Goal: Information Seeking & Learning: Learn about a topic

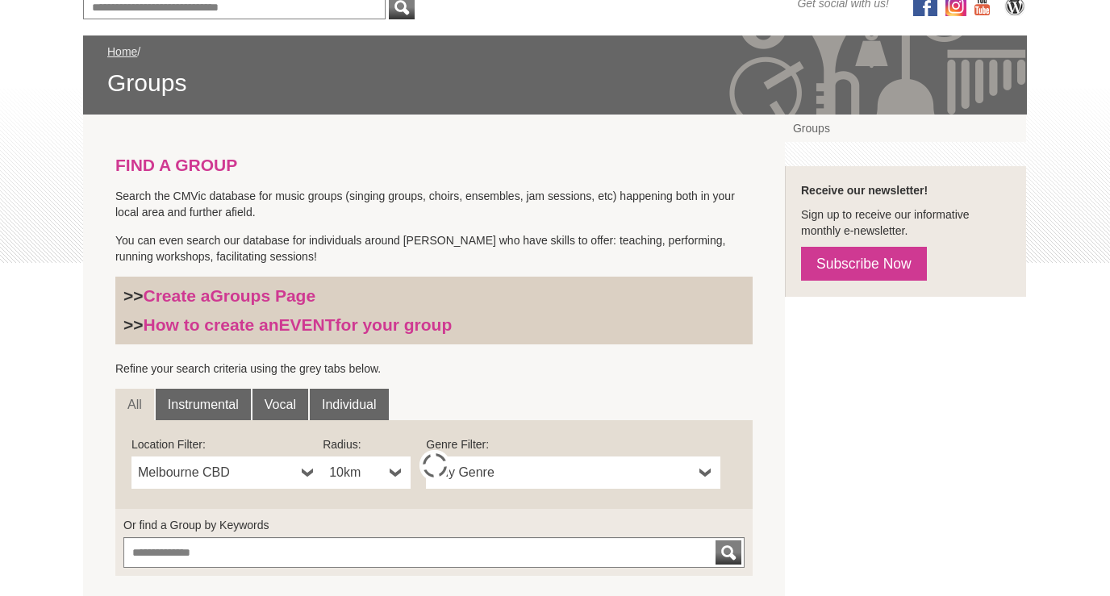
scroll to position [219, 0]
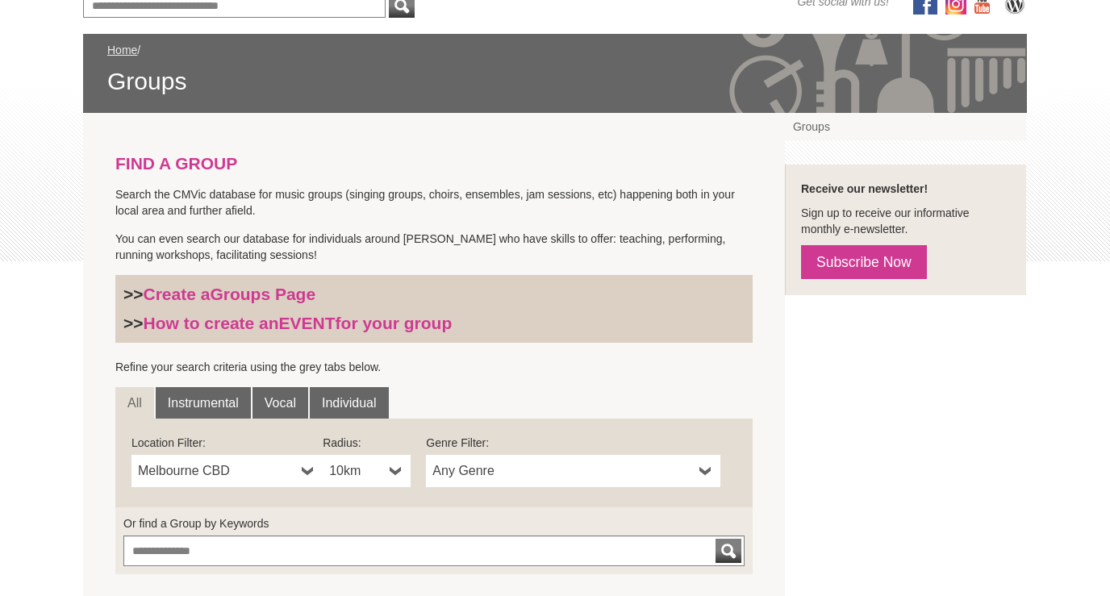
click at [705, 470] on b at bounding box center [706, 471] width 13 height 32
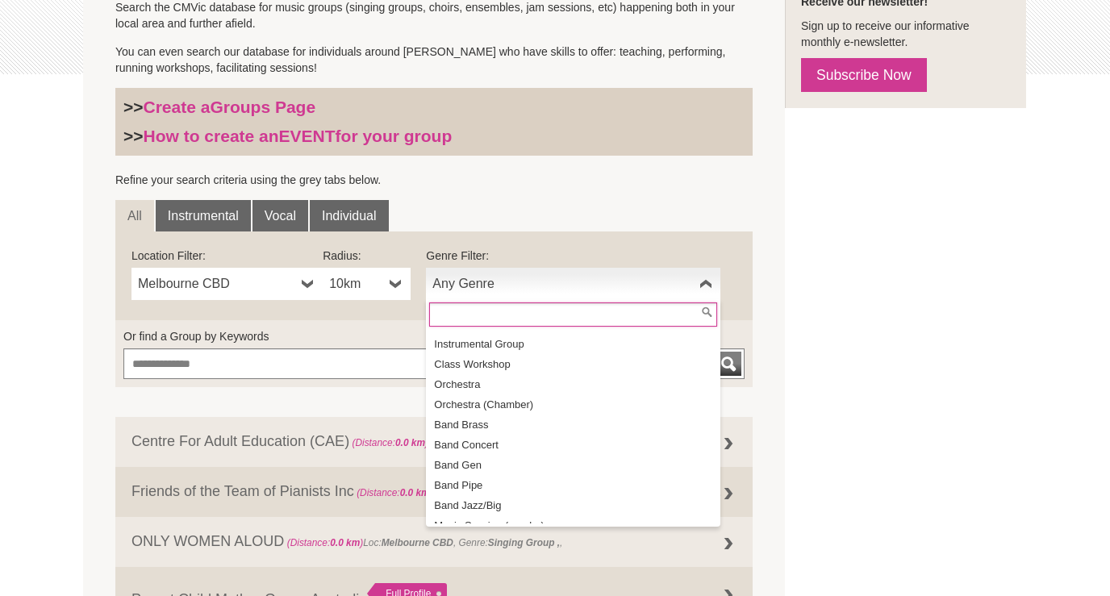
scroll to position [407, 0]
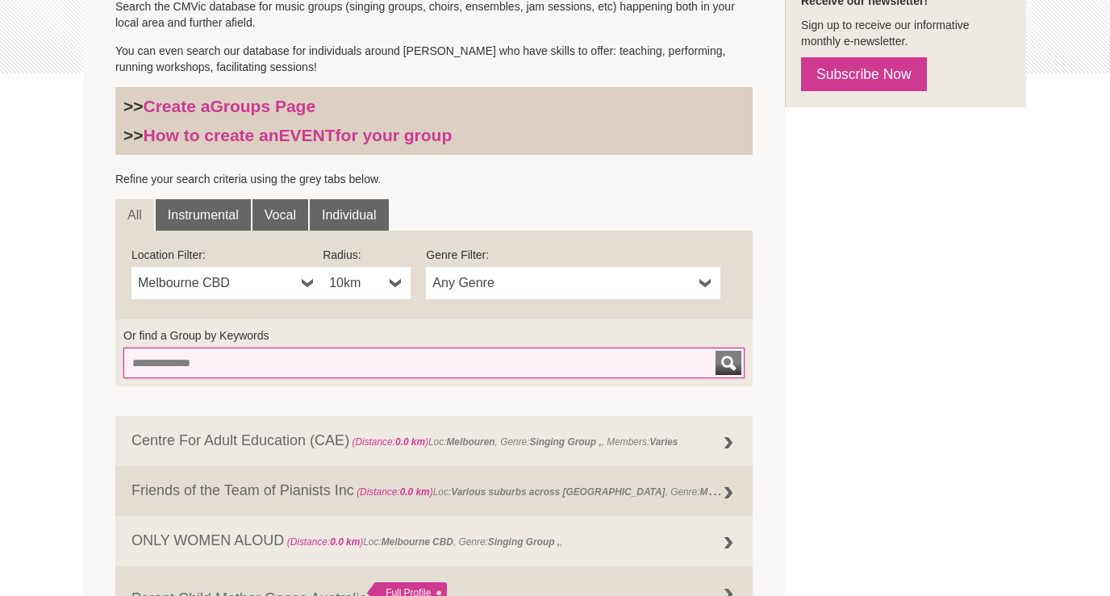
click at [261, 363] on input "Or find a Group by Keywords" at bounding box center [433, 363] width 621 height 31
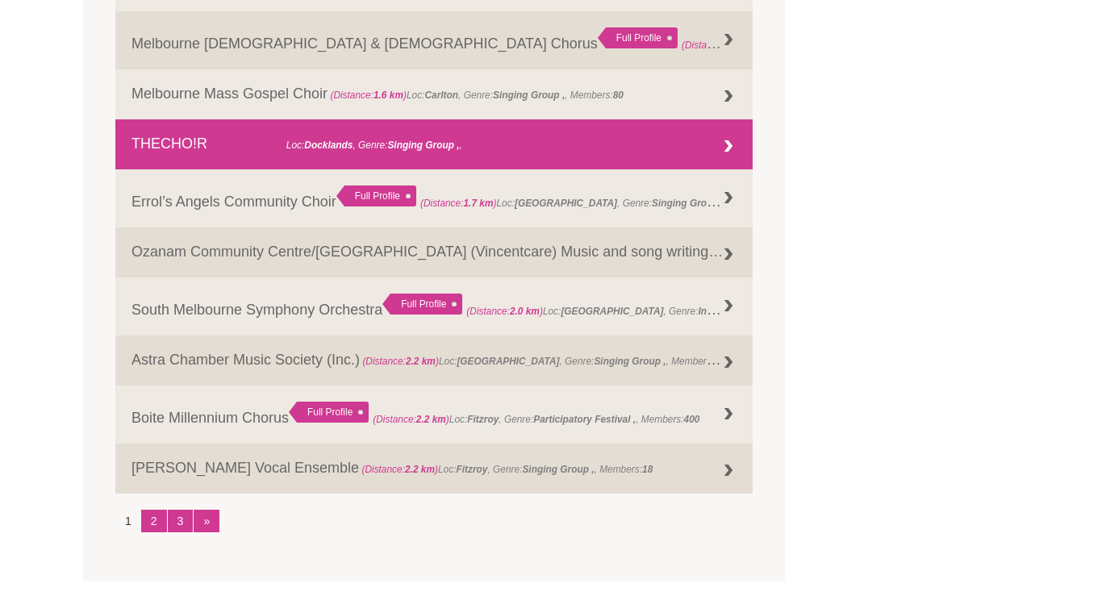
scroll to position [1929, 0]
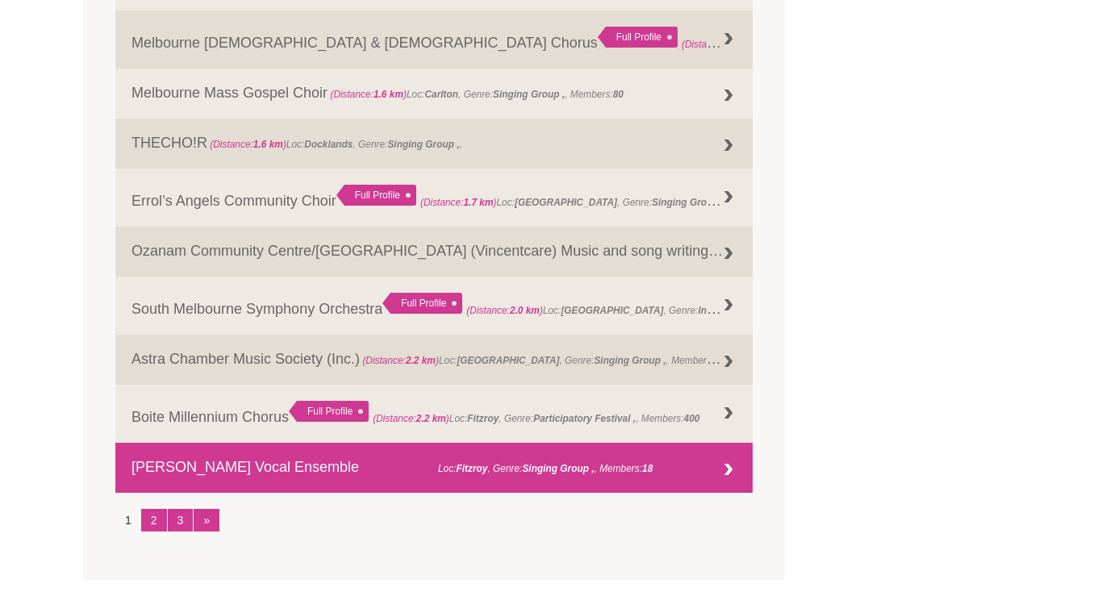
click at [725, 470] on div at bounding box center [729, 470] width 32 height 32
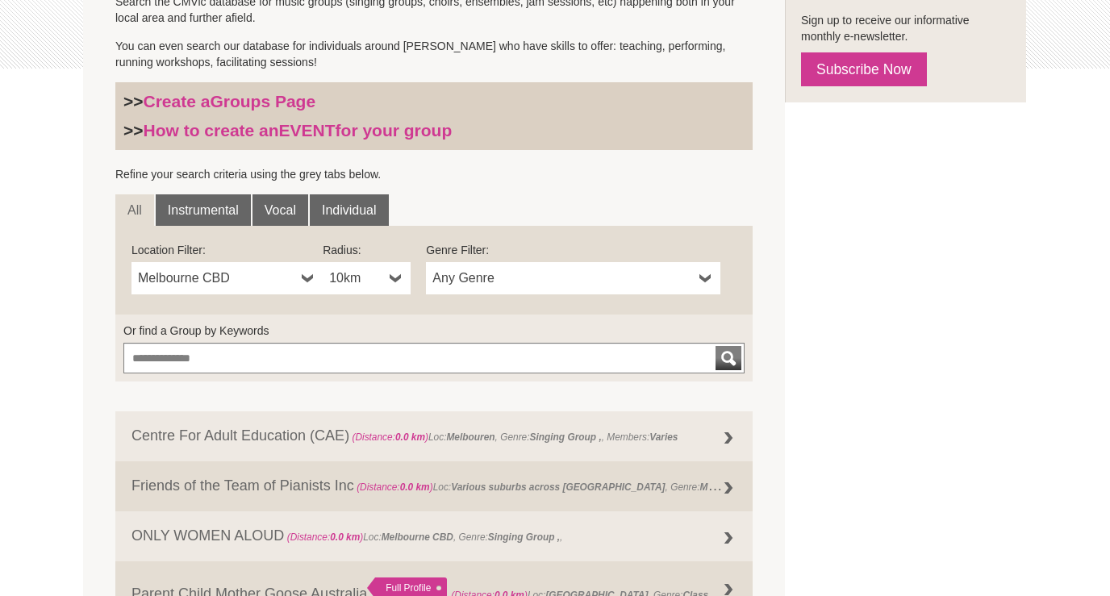
scroll to position [415, 0]
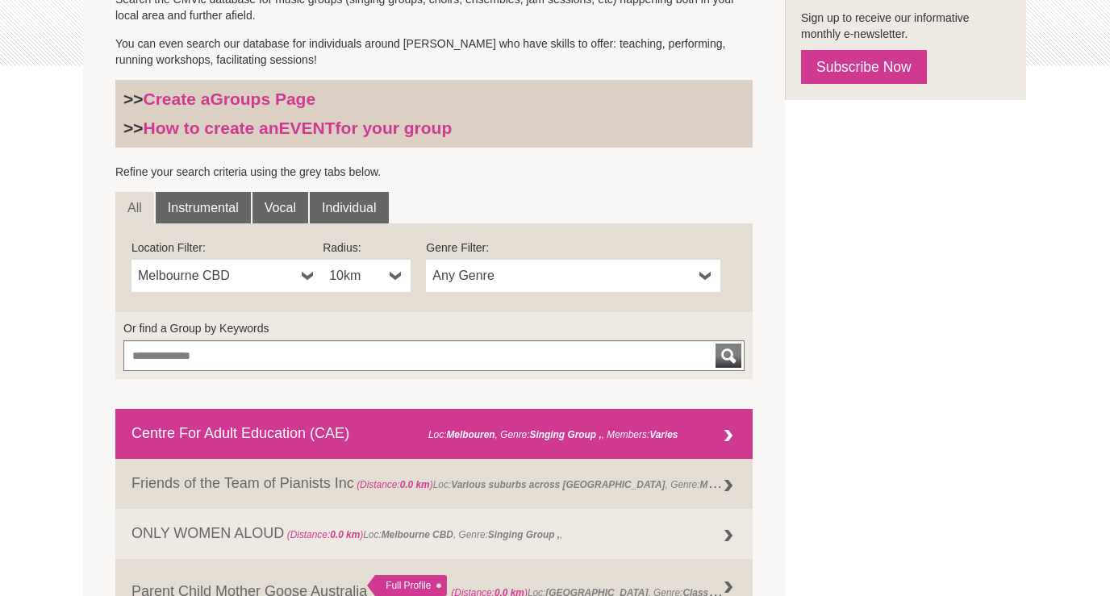
click at [728, 437] on div at bounding box center [729, 436] width 32 height 32
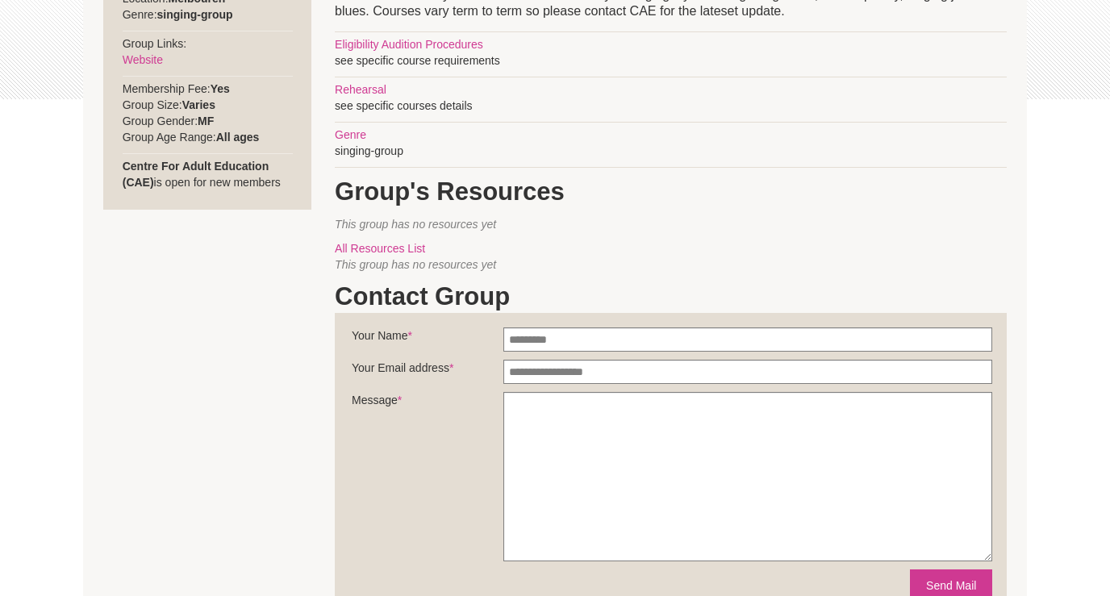
scroll to position [382, 0]
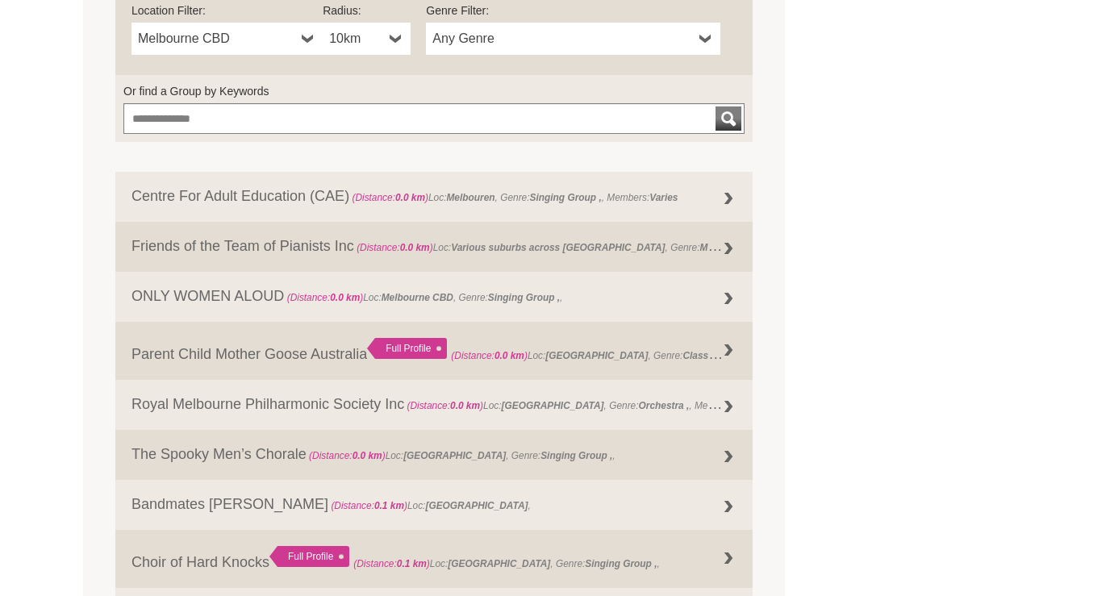
scroll to position [654, 0]
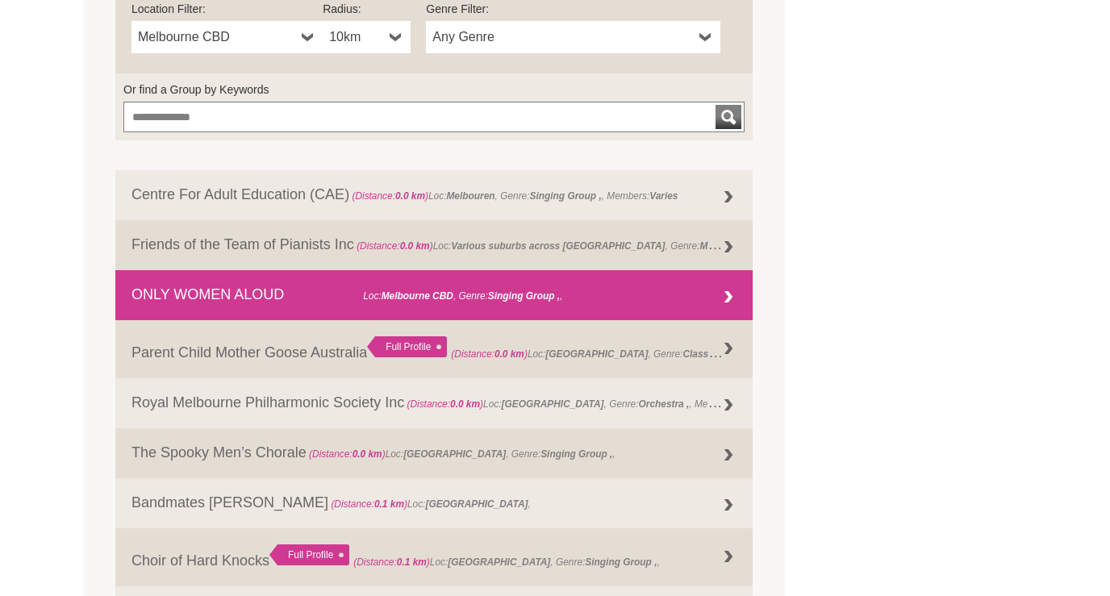
click at [731, 294] on div at bounding box center [729, 298] width 32 height 32
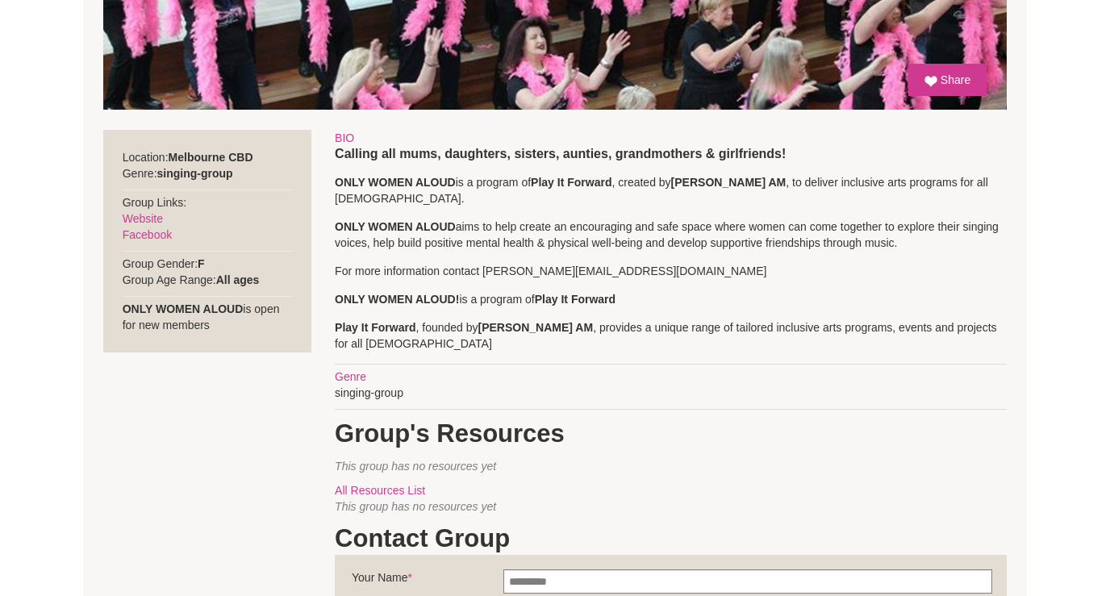
scroll to position [545, 0]
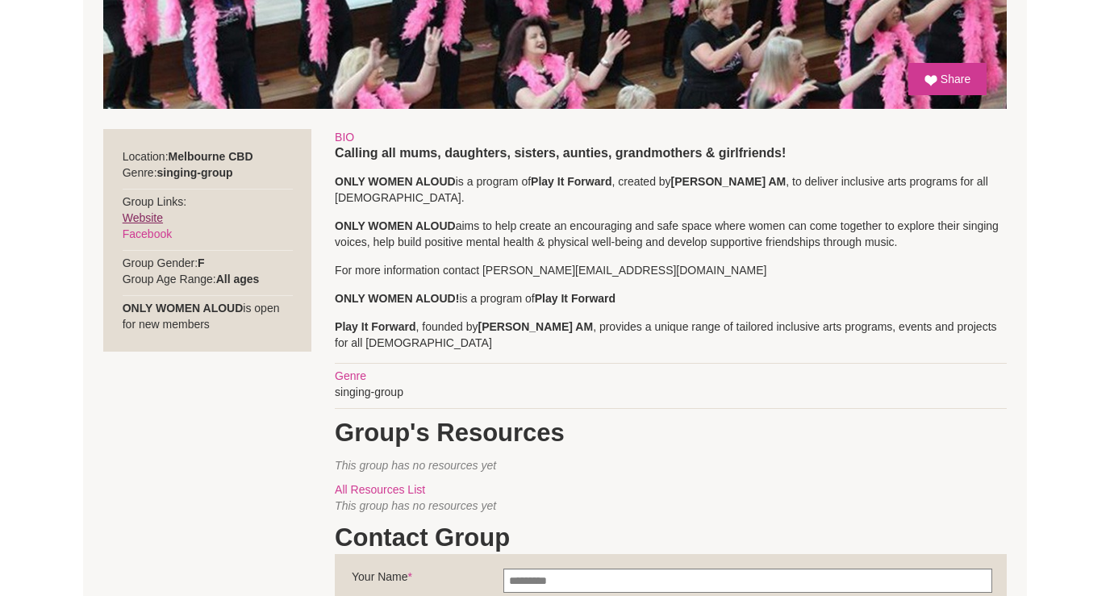
click at [147, 218] on link "Website" at bounding box center [143, 217] width 40 height 13
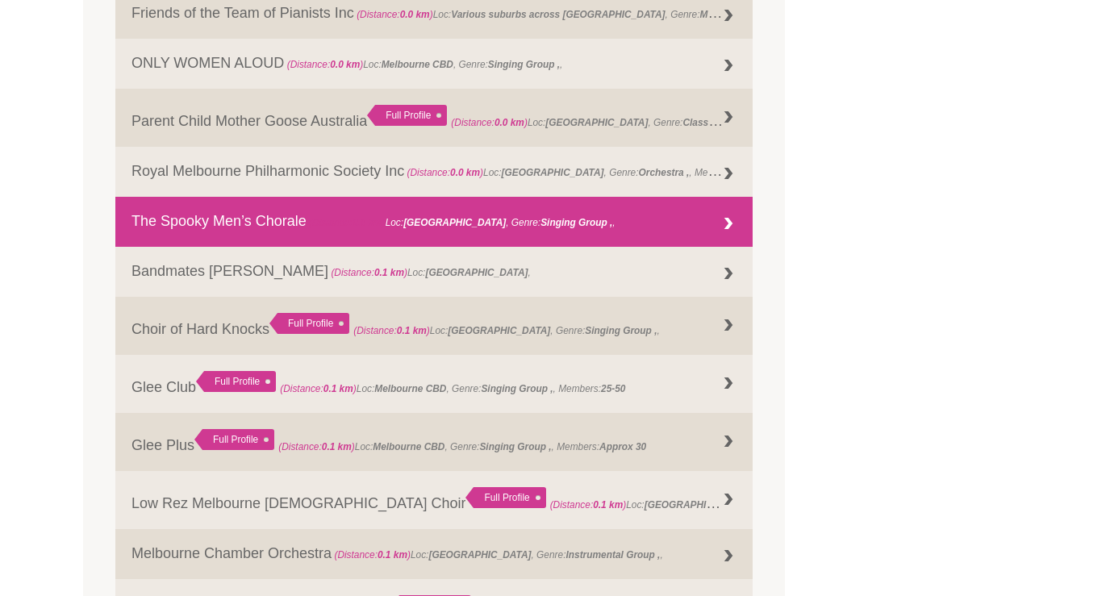
scroll to position [890, 0]
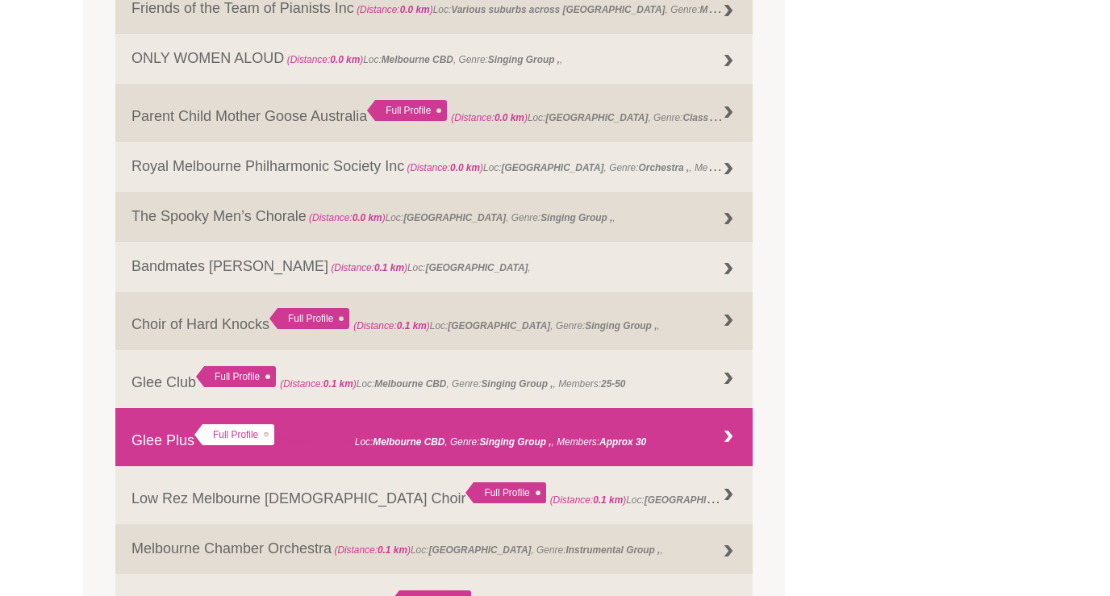
click at [726, 437] on div at bounding box center [729, 437] width 32 height 32
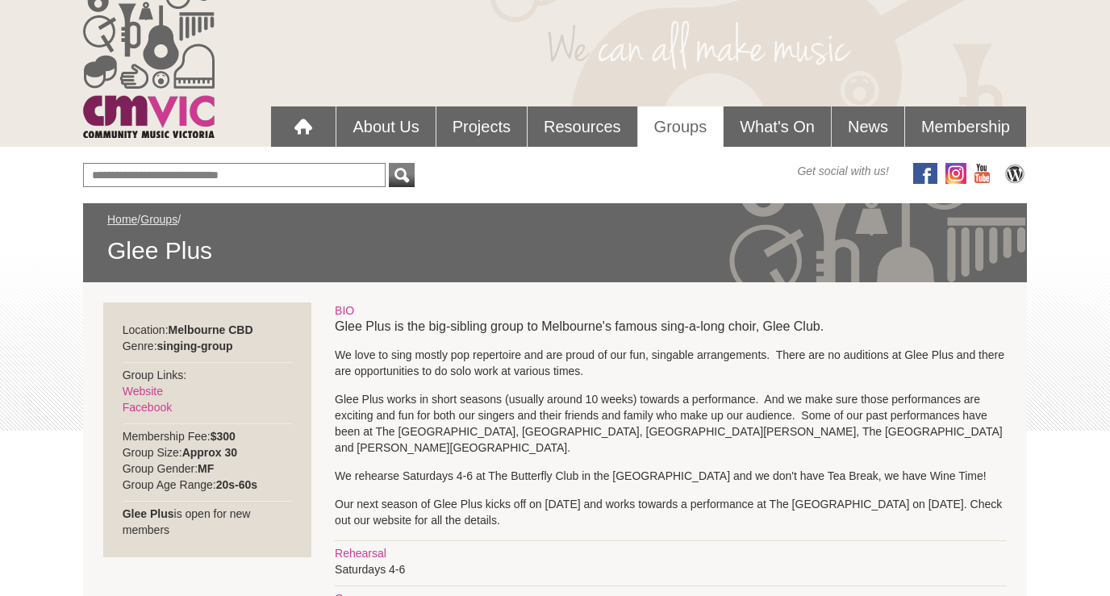
scroll to position [50, 0]
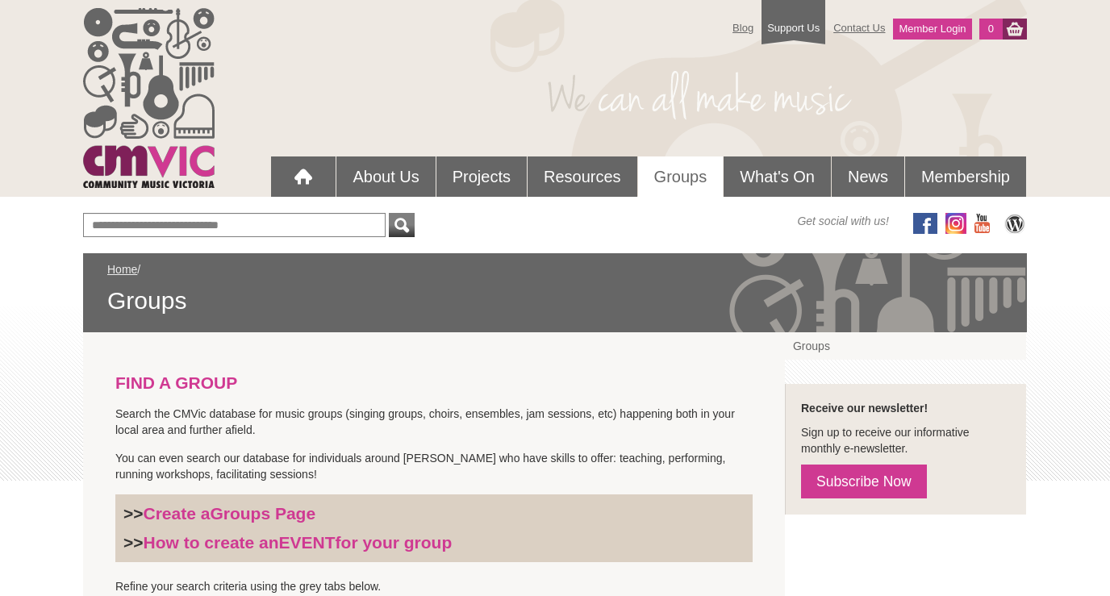
scroll to position [667, 0]
